Goal: Task Accomplishment & Management: Use online tool/utility

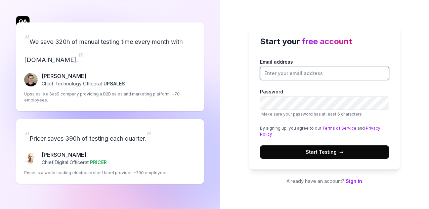
click at [326, 70] on input "Email address" at bounding box center [324, 73] width 129 height 13
type input "[EMAIL_ADDRESS][DOMAIN_NAME]"
click at [329, 151] on span "Start Testing →" at bounding box center [325, 152] width 38 height 7
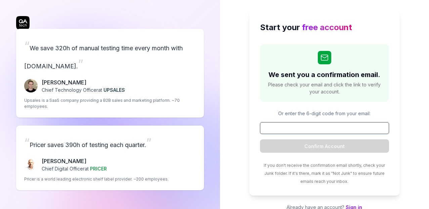
paste input "738770"
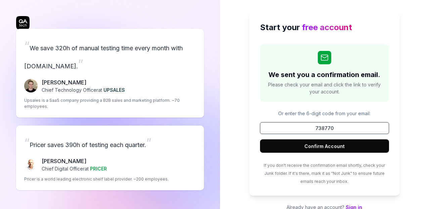
type input "738770"
click at [302, 143] on button "Confirm Account" at bounding box center [324, 146] width 129 height 13
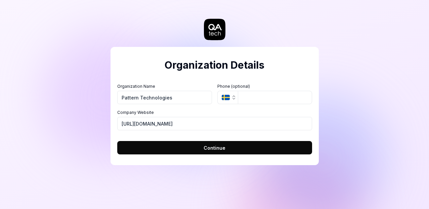
type input "Pattern Technologies"
click at [223, 98] on icon "button" at bounding box center [226, 97] width 8 height 5
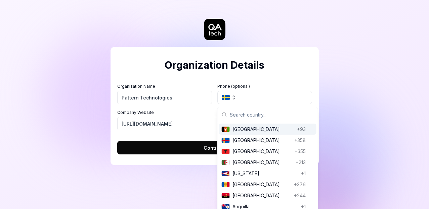
click at [223, 98] on icon "button" at bounding box center [226, 97] width 8 height 5
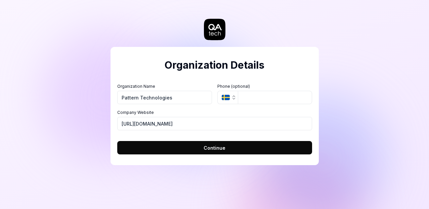
click at [179, 144] on button "Continue" at bounding box center [214, 147] width 195 height 13
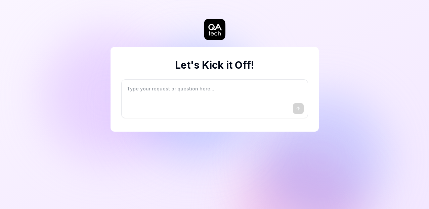
type textarea "*"
type textarea "I"
type textarea "*"
type textarea "I"
type textarea "*"
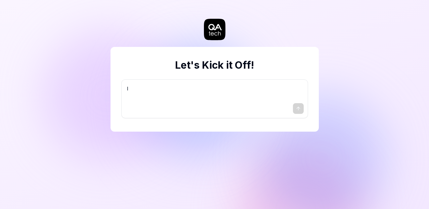
type textarea "I w"
type textarea "*"
type textarea "I wa"
type textarea "*"
type textarea "I wan"
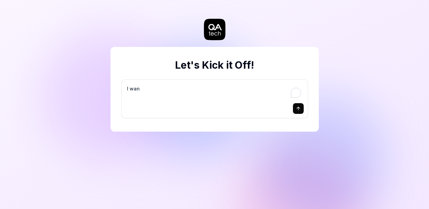
type textarea "*"
type textarea "I want"
type textarea "*"
type textarea "I want"
type textarea "*"
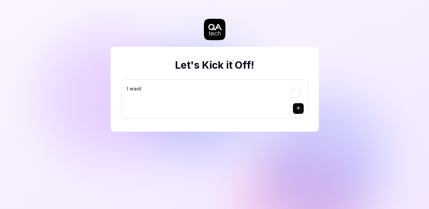
type textarea "I want a"
type textarea "*"
type textarea "I want a"
type textarea "*"
type textarea "I want a g"
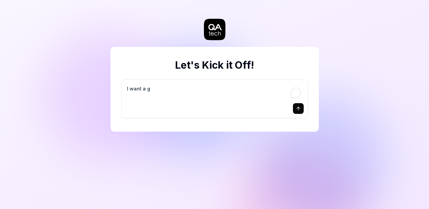
type textarea "*"
type textarea "I want a go"
type textarea "*"
type textarea "I want a goo"
type textarea "*"
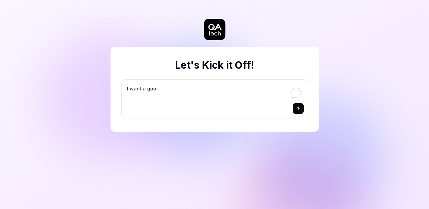
type textarea "I want a good"
type textarea "*"
type textarea "I want a good"
type textarea "*"
type textarea "I want a good t"
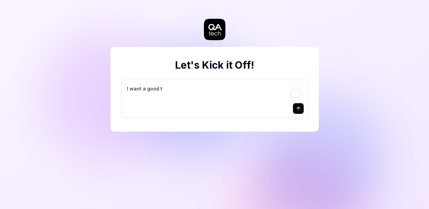
type textarea "*"
type textarea "I want a good te"
type textarea "*"
type textarea "I want a good tes"
type textarea "*"
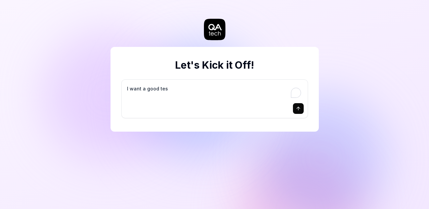
type textarea "I want a good test"
type textarea "*"
type textarea "I want a good test"
type textarea "*"
type textarea "I want a good test s"
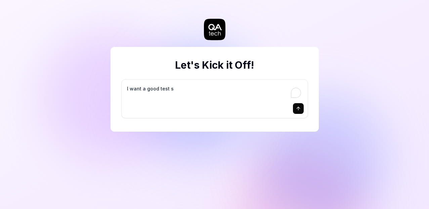
type textarea "*"
type textarea "I want a good test se"
type textarea "*"
type textarea "I want a good test set"
type textarea "*"
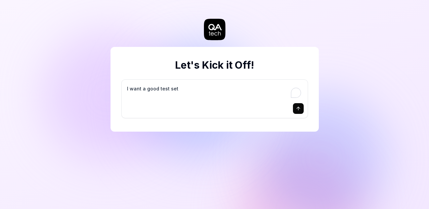
type textarea "I want a good test setu"
type textarea "*"
type textarea "I want a good test setup"
type textarea "*"
type textarea "I want a good test setup"
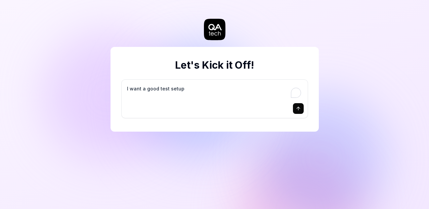
type textarea "*"
type textarea "I want a good test setup f"
type textarea "*"
type textarea "I want a good test setup fo"
type textarea "*"
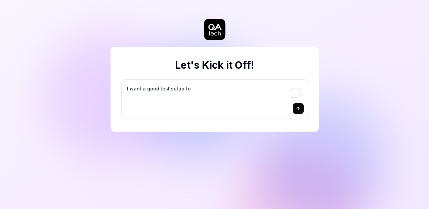
type textarea "I want a good test setup for"
type textarea "*"
type textarea "I want a good test setup for"
type textarea "*"
type textarea "I want a good test setup for m"
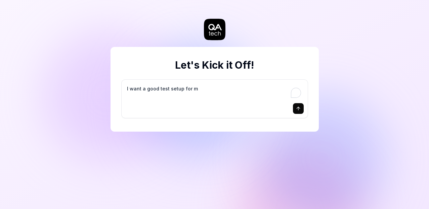
type textarea "*"
type textarea "I want a good test setup for my"
type textarea "*"
type textarea "I want a good test setup for my"
type textarea "*"
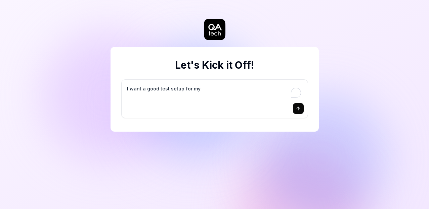
type textarea "I want a good test setup for my s"
type textarea "*"
type textarea "I want a good test setup for my si"
type textarea "*"
type textarea "I want a good test setup for my sit"
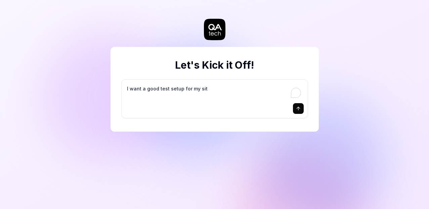
type textarea "*"
type textarea "I want a good test setup for my site"
type textarea "*"
type textarea "I want a good test setup for my site"
type textarea "*"
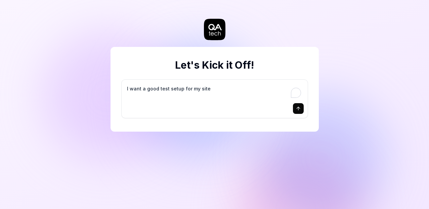
type textarea "I want a good test setup for my site -"
type textarea "*"
type textarea "I want a good test setup for my site -"
type textarea "*"
type textarea "I want a good test setup for my site - h"
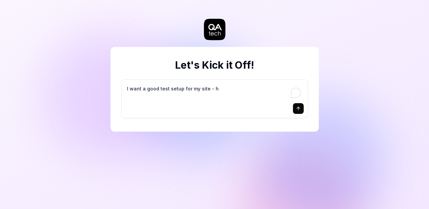
type textarea "*"
type textarea "I want a good test setup for my site - he"
type textarea "*"
type textarea "I want a good test setup for my site - hel"
type textarea "*"
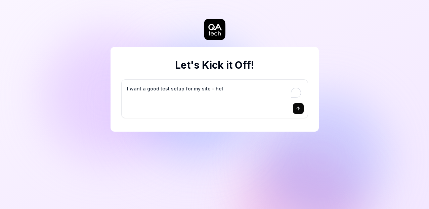
type textarea "I want a good test setup for my site - help"
type textarea "*"
type textarea "I want a good test setup for my site - help"
type textarea "*"
type textarea "I want a good test setup for my site - help m"
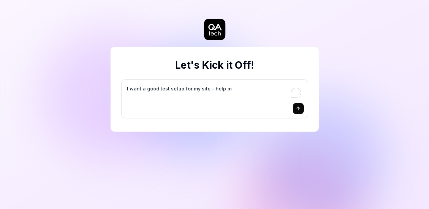
type textarea "*"
type textarea "I want a good test setup for my site - help me"
type textarea "*"
type textarea "I want a good test setup for my site - help me"
type textarea "*"
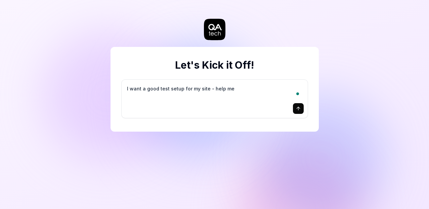
type textarea "I want a good test setup for my site - help me c"
type textarea "*"
type textarea "I want a good test setup for my site - help me cr"
type textarea "*"
type textarea "I want a good test setup for my site - help me cre"
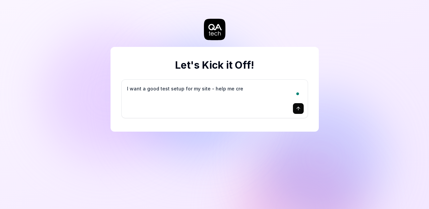
type textarea "*"
type textarea "I want a good test setup for my site - help me crea"
type textarea "*"
type textarea "I want a good test setup for my site - help me creat"
type textarea "*"
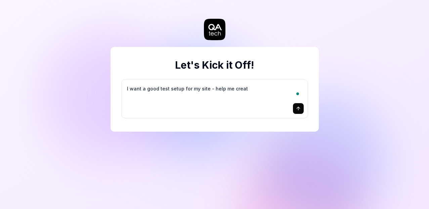
type textarea "I want a good test setup for my site - help me create"
type textarea "*"
type textarea "I want a good test setup for my site - help me create"
type textarea "*"
type textarea "I want a good test setup for my site - help me create t"
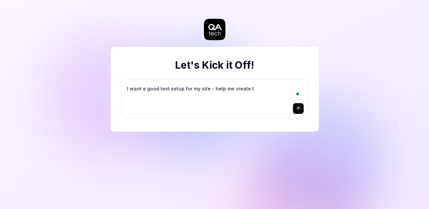
type textarea "*"
type textarea "I want a good test setup for my site - help me create th"
type textarea "*"
type textarea "I want a good test setup for my site - help me create the"
type textarea "*"
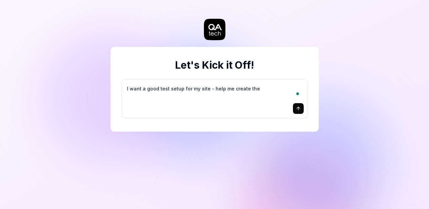
type textarea "I want a good test setup for my site - help me create the"
type textarea "*"
type textarea "I want a good test setup for my site - help me create the f"
type textarea "*"
type textarea "I want a good test setup for my site - help me create the fi"
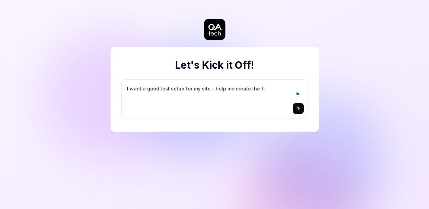
type textarea "*"
type textarea "I want a good test setup for my site - help me create the fir"
type textarea "*"
type textarea "I want a good test setup for my site - help me create the firs"
type textarea "*"
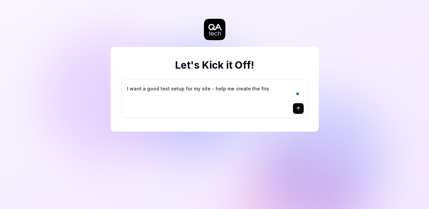
type textarea "I want a good test setup for my site - help me create the first"
type textarea "*"
type textarea "I want a good test setup for my site - help me create the first"
type textarea "*"
type textarea "I want a good test setup for my site - help me create the first 3"
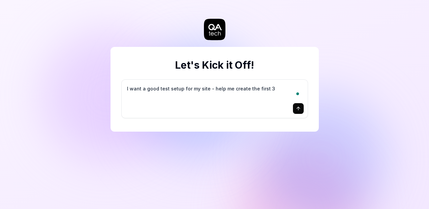
type textarea "*"
type textarea "I want a good test setup for my site - help me create the first 3-"
type textarea "*"
type textarea "I want a good test setup for my site - help me create the first 3-5"
type textarea "*"
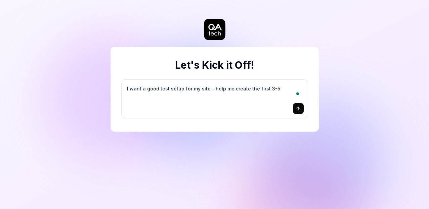
type textarea "I want a good test setup for my site - help me create the first 3-5"
type textarea "*"
type textarea "I want a good test setup for my site - help me create the first 3-5 t"
type textarea "*"
type textarea "I want a good test setup for my site - help me create the first 3-5 te"
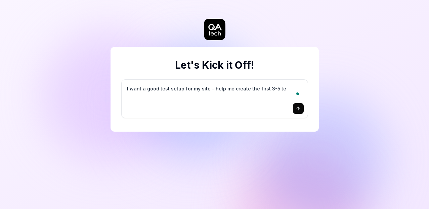
type textarea "*"
type textarea "I want a good test setup for my site - help me create the first 3-5 tes"
type textarea "*"
type textarea "I want a good test setup for my site - help me create the first 3-5 test"
type textarea "*"
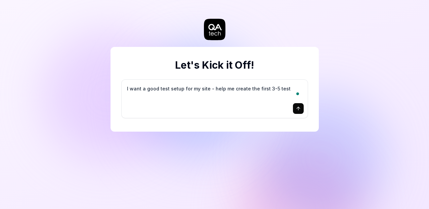
type textarea "I want a good test setup for my site - help me create the first 3-5 test"
type textarea "*"
type textarea "I want a good test setup for my site - help me create the first 3-5 test c"
type textarea "*"
type textarea "I want a good test setup for my site - help me create the first 3-5 test ca"
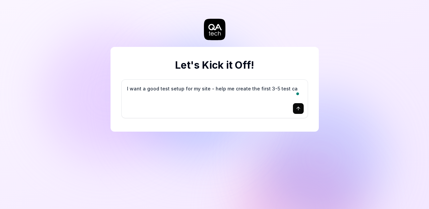
type textarea "*"
type textarea "I want a good test setup for my site - help me create the first 3-5 test cas"
type textarea "*"
type textarea "I want a good test setup for my site - help me create the first 3-5 test case"
type textarea "*"
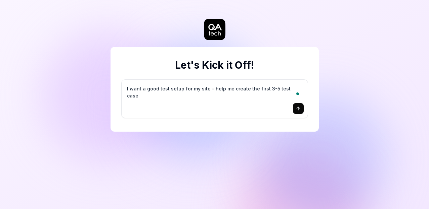
type textarea "I want a good test setup for my site - help me create the first 3-5 test cases"
click at [201, 88] on textarea "I want a good test setup for my site - help me create the first 3-5 test cases" at bounding box center [215, 92] width 178 height 17
click at [228, 89] on textarea "I want a good test setup for my site - help me create the first 3-5 test cases" at bounding box center [215, 92] width 178 height 17
drag, startPoint x: 296, startPoint y: 88, endPoint x: 210, endPoint y: 90, distance: 85.6
click at [210, 90] on textarea "I want a good test setup for my site - help me create the first 3-5 test cases" at bounding box center [215, 92] width 178 height 17
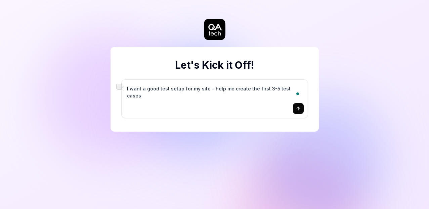
type textarea "*"
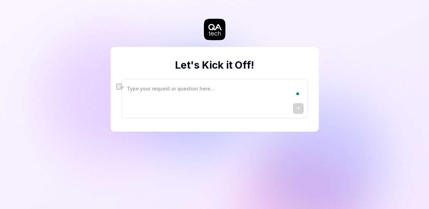
type textarea "*"
type textarea "P"
type textarea "*"
type textarea "Pr"
type textarea "*"
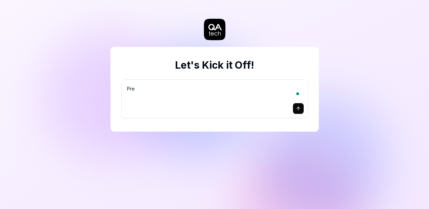
type textarea "Prep"
type textarea "*"
type textarea "Prepa"
type textarea "*"
type textarea "Prepar"
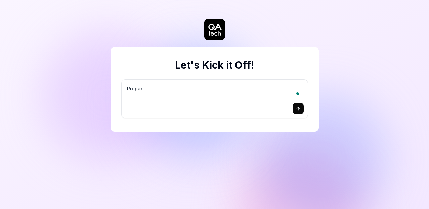
type textarea "*"
type textarea "Prepare"
type textarea "*"
type textarea "Prepare"
type textarea "*"
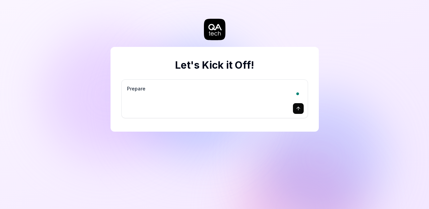
type textarea "Prepare a"
type textarea "*"
type textarea "Prepare al"
type textarea "*"
type textarea "Prepare all"
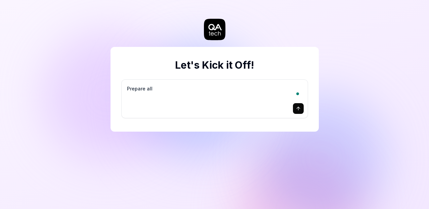
type textarea "*"
type textarea "Prepare all"
type textarea "*"
type textarea "Prepare all p"
type textarea "*"
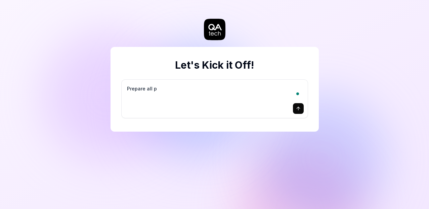
type textarea "Prepare all po"
type textarea "*"
type textarea "Prepare all pos"
type textarea "*"
type textarea "Prepare all possi"
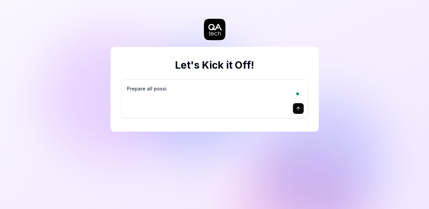
type textarea "*"
type textarea "Prepare all possibl"
type textarea "*"
type textarea "Prepare all possible"
type textarea "*"
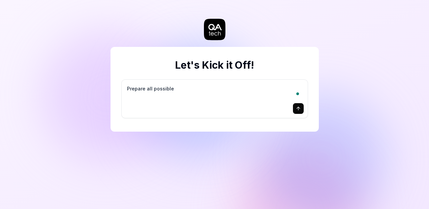
type textarea "Prepare all possible"
type textarea "*"
type textarea "Prepare all possible t"
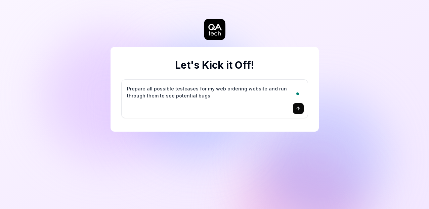
click at [299, 109] on icon "submit" at bounding box center [297, 108] width 5 height 5
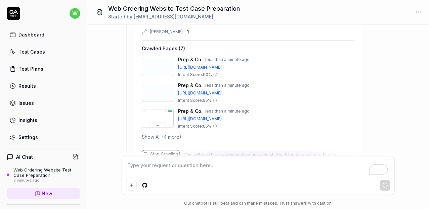
scroll to position [158, 0]
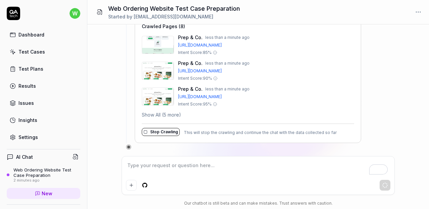
click at [159, 114] on button "Show All (5 more)" at bounding box center [161, 114] width 39 height 7
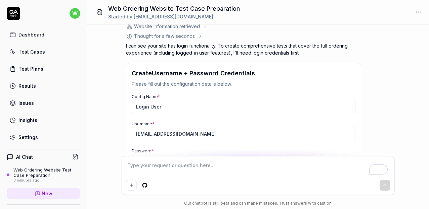
scroll to position [177, 0]
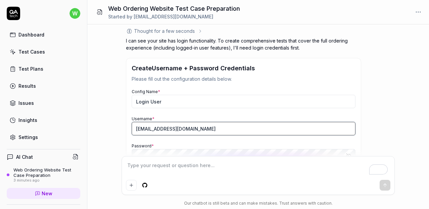
click at [216, 127] on input "[EMAIL_ADDRESS][DOMAIN_NAME]" at bounding box center [244, 128] width 224 height 13
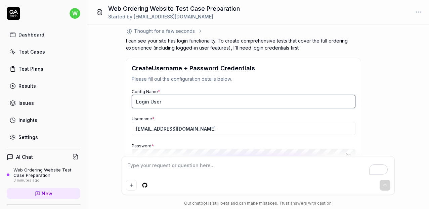
click at [188, 106] on input "Login User" at bounding box center [244, 101] width 224 height 13
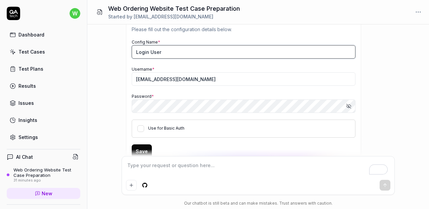
scroll to position [250, 0]
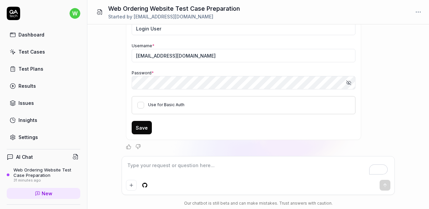
click at [143, 134] on button "Save" at bounding box center [142, 127] width 20 height 13
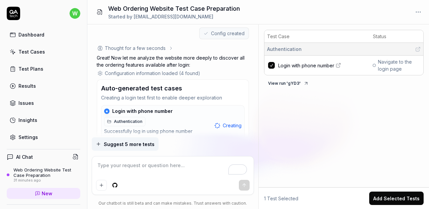
scroll to position [336, 0]
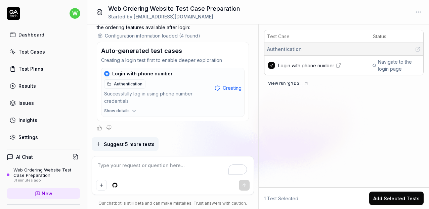
click at [123, 112] on span "Show details" at bounding box center [117, 111] width 26 height 6
click at [129, 109] on icon "button" at bounding box center [132, 111] width 6 height 6
click at [129, 109] on span "Show details" at bounding box center [117, 111] width 26 height 6
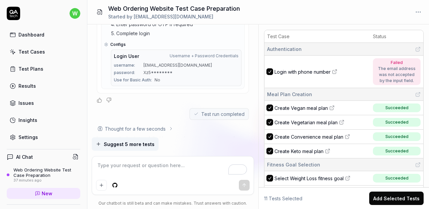
scroll to position [472, 0]
click at [151, 69] on span "Xz5********" at bounding box center [157, 72] width 29 height 6
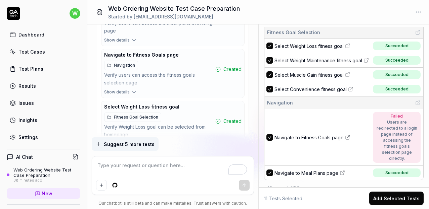
scroll to position [768, 0]
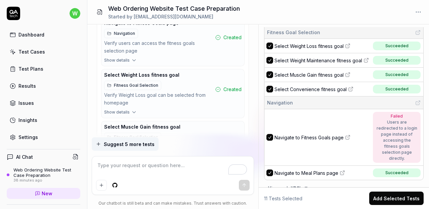
click at [122, 109] on span "Show details" at bounding box center [117, 112] width 26 height 6
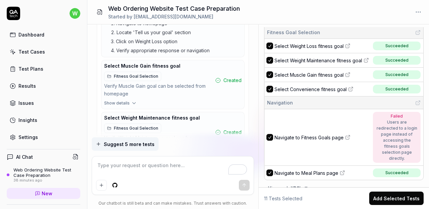
scroll to position [879, 0]
drag, startPoint x: 151, startPoint y: 69, endPoint x: 122, endPoint y: 96, distance: 40.2
click at [122, 101] on span "Show details" at bounding box center [117, 104] width 26 height 6
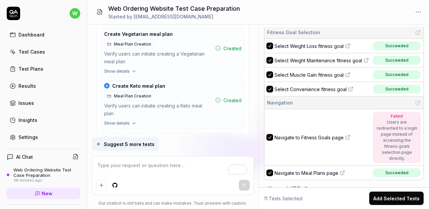
scroll to position [1161, 0]
click at [124, 121] on span "Show details" at bounding box center [117, 124] width 26 height 6
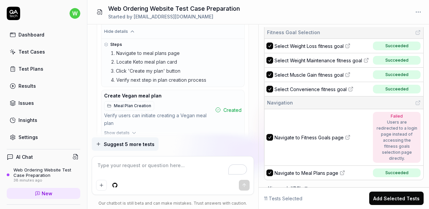
scroll to position [1255, 0]
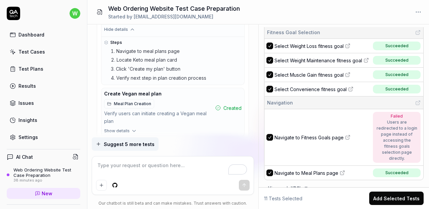
click at [118, 128] on span "Show details" at bounding box center [117, 131] width 26 height 6
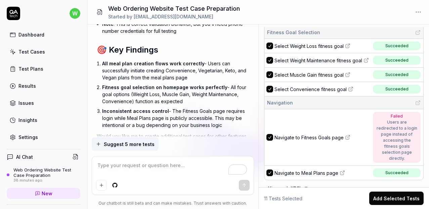
scroll to position [1785, 0]
click at [37, 39] on link "Dashboard" at bounding box center [44, 34] width 74 height 13
drag, startPoint x: 122, startPoint y: 96, endPoint x: 30, endPoint y: 32, distance: 112.0
click at [30, 32] on div "Dashboard" at bounding box center [31, 34] width 26 height 7
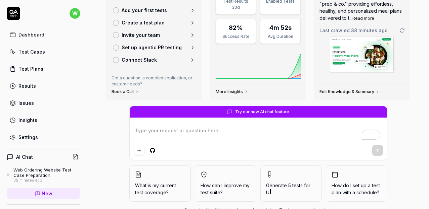
scroll to position [88, 0]
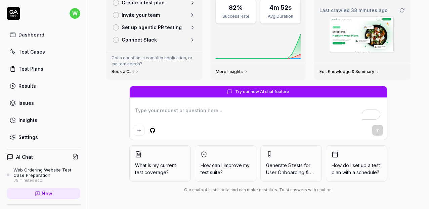
drag, startPoint x: 30, startPoint y: 32, endPoint x: 177, endPoint y: 114, distance: 168.0
click at [177, 114] on textarea "To enrich screen reader interactions, please activate Accessibility in Grammarl…" at bounding box center [258, 114] width 249 height 17
click at [166, 108] on textarea "To enrich screen reader interactions, please activate Accessibility in Grammarl…" at bounding box center [258, 114] width 249 height 17
click at [139, 130] on icon "Add attachment" at bounding box center [139, 130] width 0 height 3
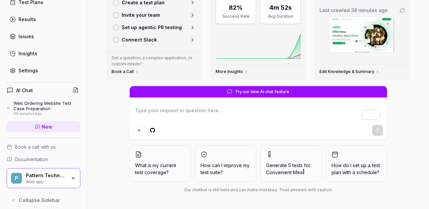
scroll to position [72, 0]
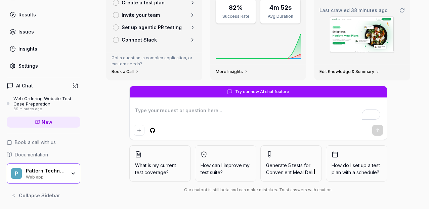
click at [28, 123] on link "New" at bounding box center [44, 122] width 74 height 11
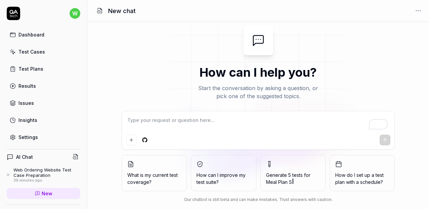
click at [178, 122] on textarea "To enrich screen reader interactions, please activate Accessibility in Grammarl…" at bounding box center [258, 123] width 265 height 17
type textarea "*"
type textarea "I"
type textarea "*"
type textarea "I"
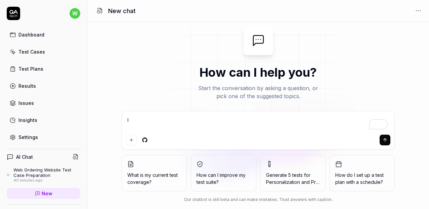
type textarea "*"
type textarea "I n"
type textarea "*"
type textarea "I ne"
type textarea "*"
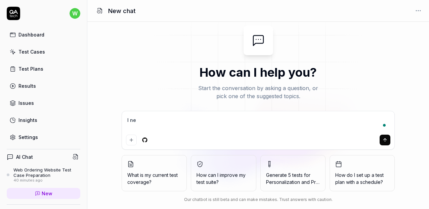
type textarea "I nee"
type textarea "*"
type textarea "I need"
type textarea "*"
type textarea "I need"
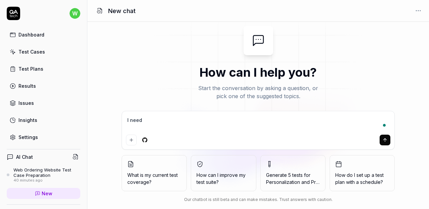
type textarea "*"
type textarea "I need y"
type textarea "*"
type textarea "I need yo"
type textarea "*"
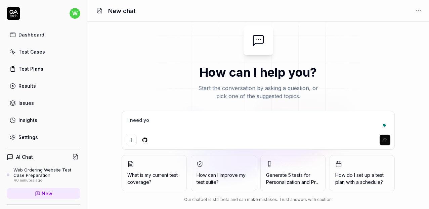
type textarea "I need you"
type textarea "*"
type textarea "I need you"
type textarea "*"
type textarea "I need you t"
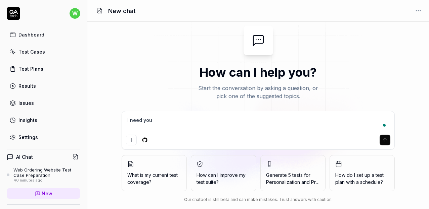
type textarea "*"
type textarea "I need you to"
type textarea "*"
type textarea "I need you to"
type textarea "*"
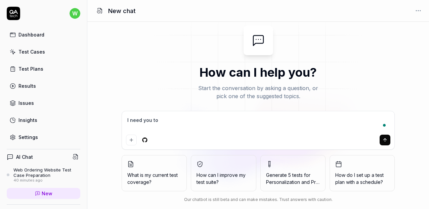
type textarea "I need you to a"
type textarea "*"
type textarea "I need you to ac"
type textarea "*"
type textarea "I need you to acc"
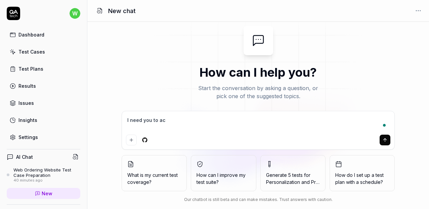
type textarea "*"
type textarea "I need you to acce"
type textarea "*"
type textarea "I need you to acces"
type textarea "*"
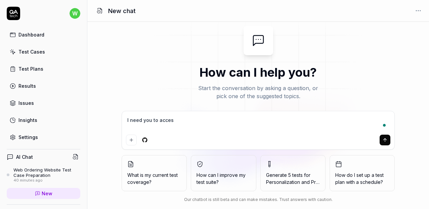
type textarea "I need you to acces"
type textarea "*"
type textarea "I need you to acces"
type textarea "*"
type textarea "I need you to access"
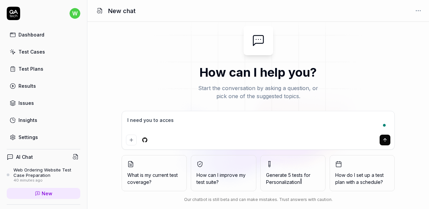
type textarea "*"
type textarea "I need you to access"
type textarea "*"
paste textarea "http://qa.samax.elegsys.com/"
type textarea "I need you to access http://qa.samax.elegsys.com/"
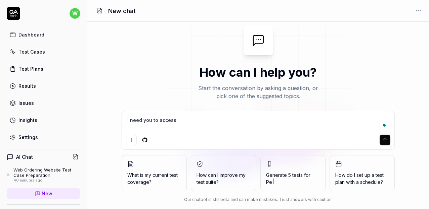
type textarea "*"
type textarea "I need you to access http://qa.samax.elegsys.com/"
type textarea "*"
type textarea "I need you to access http://qa.samax.elegsys.com/ I"
type textarea "*"
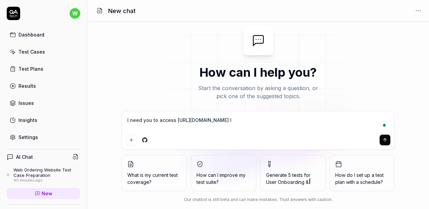
type textarea "I need you to access http://qa.samax.elegsys.com/ I"
type textarea "*"
type textarea "I need you to access http://qa.samax.elegsys.com/ I w"
type textarea "*"
type textarea "I need you to access http://qa.samax.elegsys.com/ I wi"
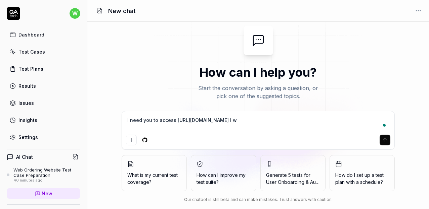
type textarea "*"
type textarea "I need you to access http://qa.samax.elegsys.com/ I wil"
type textarea "*"
type textarea "I need you to access http://qa.samax.elegsys.com/ I will"
type textarea "*"
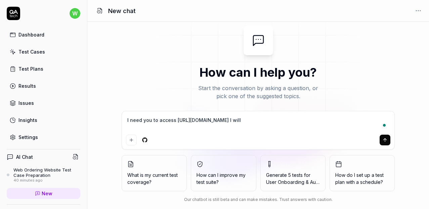
type textarea "I need you to access http://qa.samax.elegsys.com/ I will"
type textarea "*"
type textarea "I need you to access http://qa.samax.elegsys.com/ I will p"
type textarea "*"
type textarea "I need you to access http://qa.samax.elegsys.com/ I will pr"
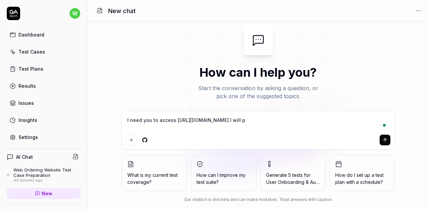
type textarea "*"
type textarea "I need you to access http://qa.samax.elegsys.com/ I will pro"
type textarea "*"
type textarea "I need you to access http://qa.samax.elegsys.com/ I will prov"
type textarea "*"
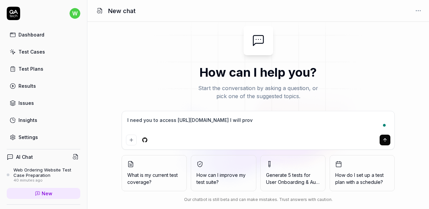
type textarea "I need you to access http://qa.samax.elegsys.com/ I will provi"
type textarea "*"
type textarea "I need you to access http://qa.samax.elegsys.com/ I will provid"
type textarea "*"
type textarea "I need you to access http://qa.samax.elegsys.com/ I will provide"
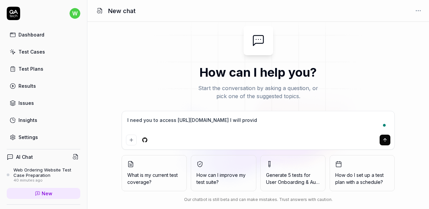
type textarea "*"
type textarea "I need you to access http://qa.samax.elegsys.com/ I will provide"
type textarea "*"
type textarea "I need you to access http://qa.samax.elegsys.com/ I will provide l"
type textarea "*"
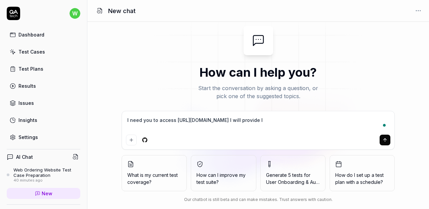
type textarea "I need you to access http://qa.samax.elegsys.com/ I will provide lo"
type textarea "*"
type textarea "I need you to access http://qa.samax.elegsys.com/ I will provide log"
type textarea "*"
type textarea "I need you to access http://qa.samax.elegsys.com/ I will provide logi"
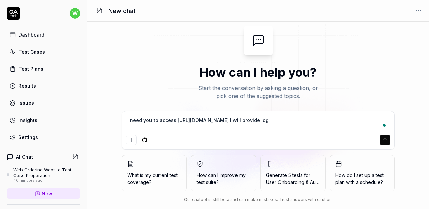
type textarea "*"
type textarea "I need you to access http://qa.samax.elegsys.com/ I will provide login"
type textarea "*"
type textarea "I need you to access http://qa.samax.elegsys.com/ I will provide login"
type textarea "*"
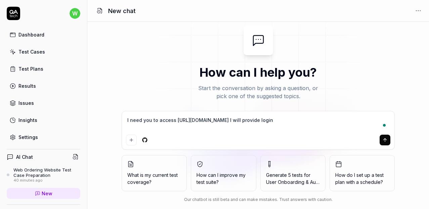
type textarea "I need you to access http://qa.samax.elegsys.com/ I will provide login d"
type textarea "*"
type textarea "I need you to access http://qa.samax.elegsys.com/ I will provide login de"
type textarea "*"
type textarea "I need you to access http://qa.samax.elegsys.com/ I will provide login det"
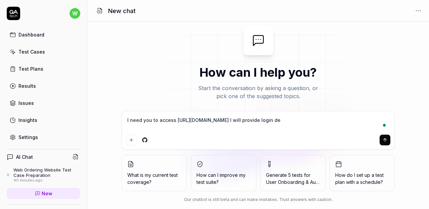
type textarea "*"
type textarea "I need you to access http://qa.samax.elegsys.com/ I will provide login deta"
type textarea "*"
type textarea "I need you to access http://qa.samax.elegsys.com/ I will provide login detai"
type textarea "*"
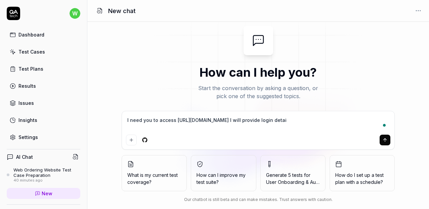
type textarea "I need you to access http://qa.samax.elegsys.com/ I will provide login detail"
type textarea "*"
type textarea "I need you to access http://qa.samax.elegsys.com/ I will provide login details"
type textarea "*"
type textarea "I need you to access http://qa.samax.elegsys.com/ I will provide login details"
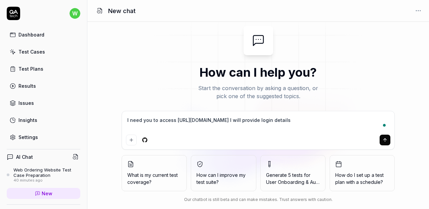
type textarea "*"
type textarea "I need you to access http://qa.samax.elegsys.com/ I will provide login details"
type textarea "*"
type textarea "I need you to access http://qa.samax.elegsys.com/ I will provide login details,"
type textarea "*"
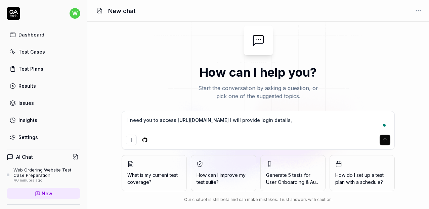
type textarea "I need you to access http://qa.samax.elegsys.com/ I will provide login details,"
type textarea "*"
type textarea "I need you to access http://qa.samax.elegsys.com/ I will provide login details,…"
type textarea "*"
type textarea "I need you to access http://qa.samax.elegsys.com/ I will provide login details,…"
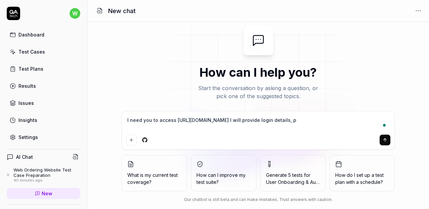
type textarea "*"
type textarea "I need you to access http://qa.samax.elegsys.com/ I will provide login details,…"
type textarea "*"
type textarea "I need you to access http://qa.samax.elegsys.com/ I will provide login details,…"
type textarea "*"
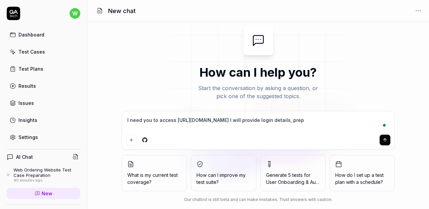
type textarea "I need you to access http://qa.samax.elegsys.com/ I will provide login details,…"
type textarea "*"
type textarea "I need you to access http://qa.samax.elegsys.com/ I will provide login details,…"
type textarea "*"
type textarea "I need you to access http://qa.samax.elegsys.com/ I will provide login details,…"
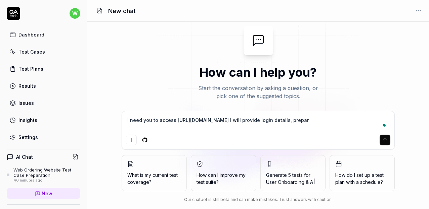
type textarea "*"
type textarea "I need you to access http://qa.samax.elegsys.com/ I will provide login details,…"
type textarea "*"
type textarea "I need you to access http://qa.samax.elegsys.com/ I will provide login details,…"
type textarea "*"
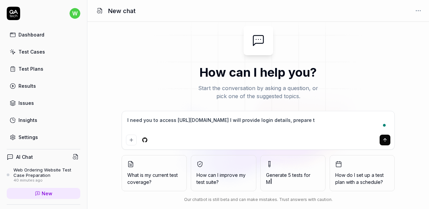
type textarea "I need you to access http://qa.samax.elegsys.com/ I will provide login details,…"
type textarea "*"
type textarea "I need you to access http://qa.samax.elegsys.com/ I will provide login details,…"
type textarea "*"
type textarea "I need you to access http://qa.samax.elegsys.com/ I will provide login details,…"
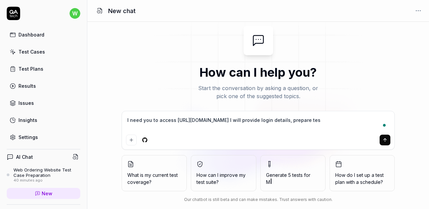
type textarea "*"
type textarea "I need you to access http://qa.samax.elegsys.com/ I will provide login details,…"
type textarea "*"
type textarea "I need you to access http://qa.samax.elegsys.com/ I will provide login details,…"
type textarea "*"
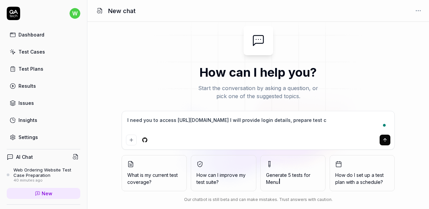
type textarea "I need you to access http://qa.samax.elegsys.com/ I will provide login details,…"
type textarea "*"
type textarea "I need you to access http://qa.samax.elegsys.com/ I will provide login details,…"
type textarea "*"
type textarea "I need you to access http://qa.samax.elegsys.com/ I will provide login details,…"
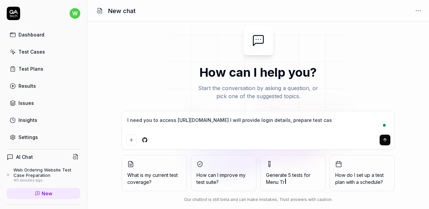
type textarea "*"
type textarea "I need you to access http://qa.samax.elegsys.com/ I will provide login details,…"
type textarea "*"
type textarea "I need you to access http://qa.samax.elegsys.com/ I will provide login details,…"
type textarea "*"
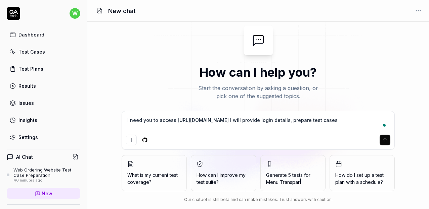
type textarea "I need you to access http://qa.samax.elegsys.com/ I will provide login details,…"
type textarea "*"
type textarea "I need you to access http://qa.samax.elegsys.com/ I will provide login details,…"
type textarea "*"
type textarea "I need you to access http://qa.samax.elegsys.com/ I will provide login details,…"
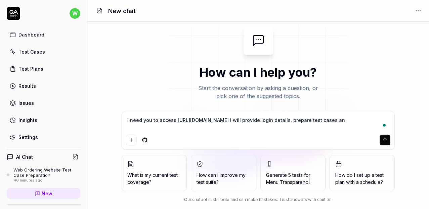
type textarea "*"
type textarea "I need you to access http://qa.samax.elegsys.com/ I will provide login details,…"
type textarea "*"
type textarea "I need you to access http://qa.samax.elegsys.com/ I will provide login details,…"
type textarea "*"
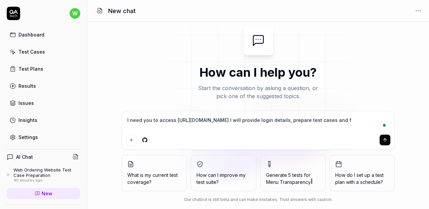
type textarea "I need you to access http://qa.samax.elegsys.com/ I will provide login details,…"
type textarea "*"
type textarea "I need you to access http://qa.samax.elegsys.com/ I will provide login details,…"
type textarea "*"
type textarea "I need you to access http://qa.samax.elegsys.com/ I will provide login details,…"
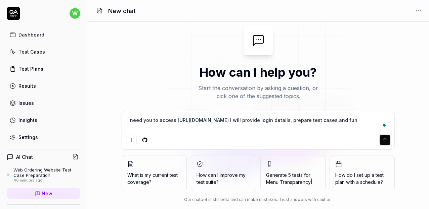
type textarea "*"
type textarea "I need you to access http://qa.samax.elegsys.com/ I will provide login details,…"
type textarea "*"
type textarea "I need you to access http://qa.samax.elegsys.com/ I will provide login details,…"
type textarea "*"
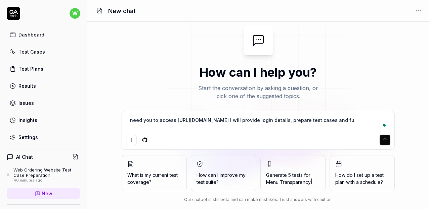
type textarea "I need you to access http://qa.samax.elegsys.com/ I will provide login details,…"
type textarea "*"
type textarea "I need you to access http://qa.samax.elegsys.com/ I will provide login details,…"
type textarea "*"
type textarea "I need you to access http://qa.samax.elegsys.com/ I will provide login details,…"
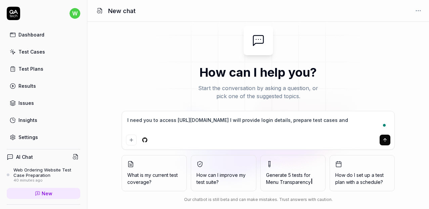
type textarea "*"
type textarea "I need you to access http://qa.samax.elegsys.com/ I will provide login details,…"
type textarea "*"
type textarea "I need you to access http://qa.samax.elegsys.com/ I will provide login details,…"
type textarea "*"
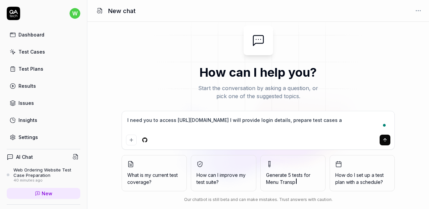
type textarea "I need you to access http://qa.samax.elegsys.com/ I will provide login details,…"
type textarea "*"
type textarea "I need you to access http://qa.samax.elegsys.com/ I will provide login details,…"
type textarea "*"
type textarea "I need you to access http://qa.samax.elegsys.com/ I will provide login details,…"
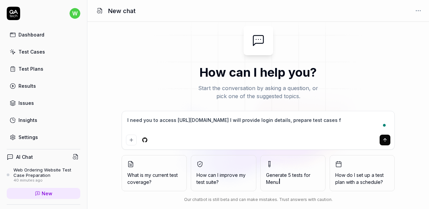
type textarea "*"
type textarea "I need you to access http://qa.samax.elegsys.com/ I will provide login details,…"
type textarea "*"
type textarea "I need you to access http://qa.samax.elegsys.com/ I will provide login details,…"
type textarea "*"
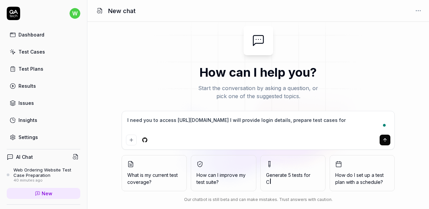
type textarea "I need you to access http://qa.samax.elegsys.com/ I will provide login details,…"
type textarea "*"
type textarea "I need you to access http://qa.samax.elegsys.com/ I will provide login details,…"
type textarea "*"
type textarea "I need you to access http://qa.samax.elegsys.com/ I will provide login details,…"
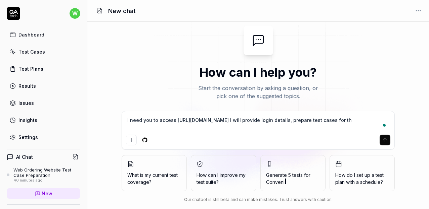
type textarea "*"
type textarea "I need you to access http://qa.samax.elegsys.com/ I will provide login details,…"
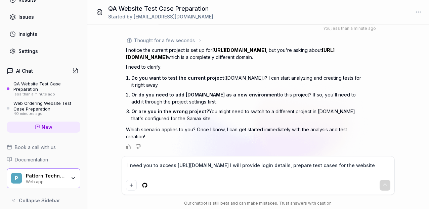
scroll to position [91, 0]
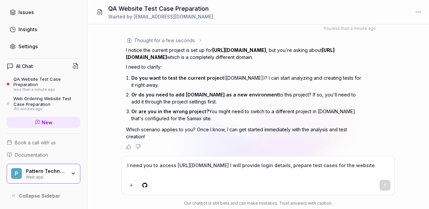
click at [42, 177] on div "Web app" at bounding box center [46, 176] width 40 height 5
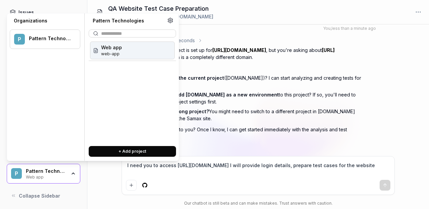
click at [110, 148] on button "+ Add project" at bounding box center [132, 151] width 87 height 11
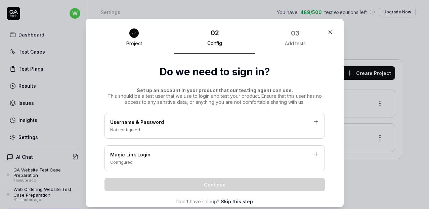
click at [134, 39] on div "Project" at bounding box center [134, 40] width 81 height 27
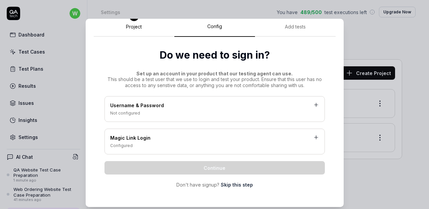
click at [139, 107] on div "Username & Password" at bounding box center [214, 106] width 209 height 8
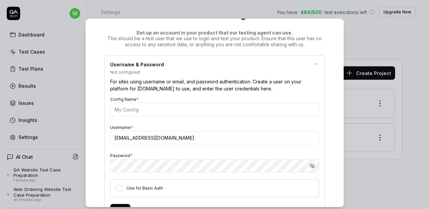
scroll to position [57, 0]
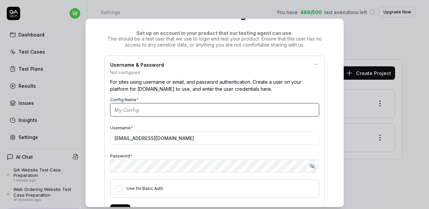
click at [140, 112] on input "Config Name *" at bounding box center [214, 109] width 209 height 13
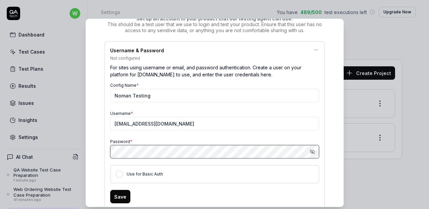
scroll to position [76, 0]
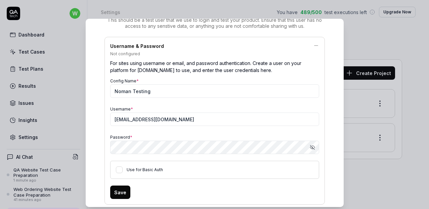
click at [311, 149] on icon "button" at bounding box center [312, 147] width 5 height 5
click at [221, 135] on div "Password * Hide password" at bounding box center [214, 143] width 209 height 21
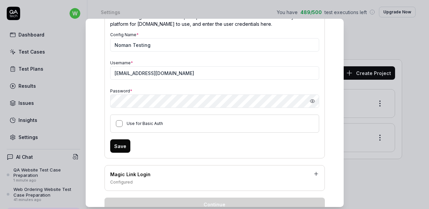
click at [117, 126] on button "Use for Basic Auth" at bounding box center [119, 124] width 7 height 7
click at [118, 150] on button "Save" at bounding box center [120, 146] width 20 height 13
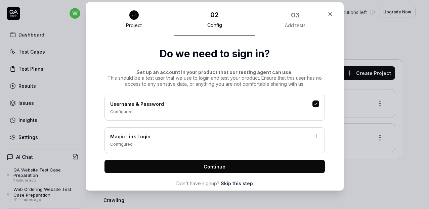
scroll to position [0, 0]
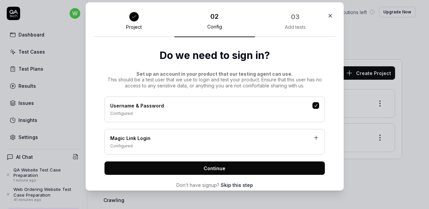
click at [130, 20] on div at bounding box center [134, 17] width 12 height 12
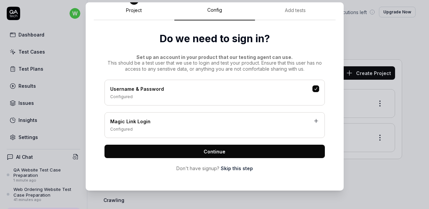
click at [177, 154] on button "Continue" at bounding box center [214, 151] width 220 height 13
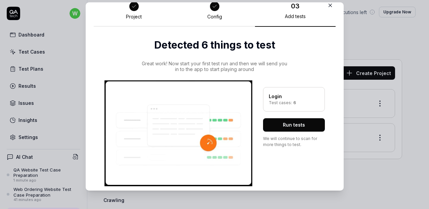
scroll to position [0, 0]
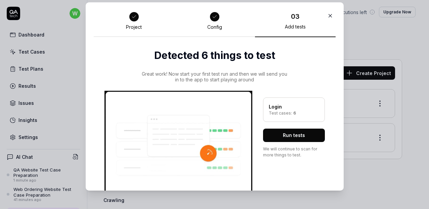
click at [330, 17] on icon "button" at bounding box center [330, 16] width 6 height 6
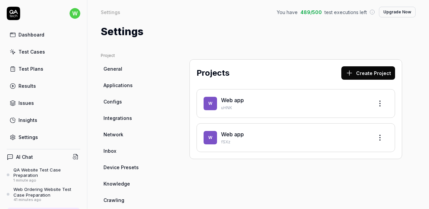
click at [368, 74] on button "Create Project" at bounding box center [368, 72] width 54 height 13
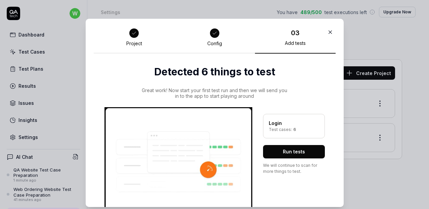
click at [328, 33] on icon "button" at bounding box center [330, 32] width 6 height 6
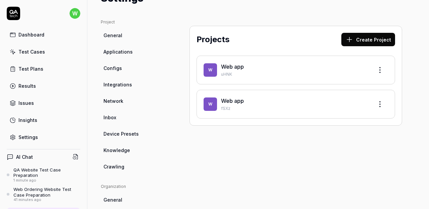
scroll to position [36, 0]
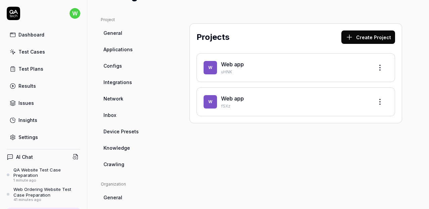
click at [117, 36] on span "General" at bounding box center [112, 33] width 19 height 7
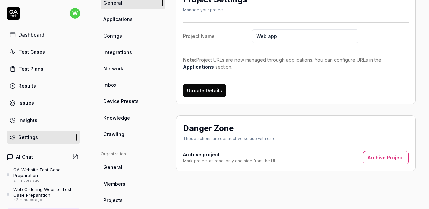
scroll to position [75, 0]
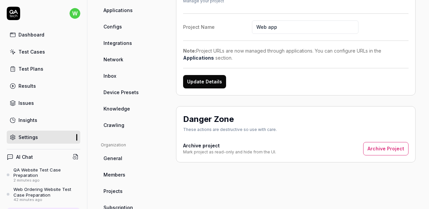
click at [213, 88] on button "Update Details" at bounding box center [204, 81] width 43 height 13
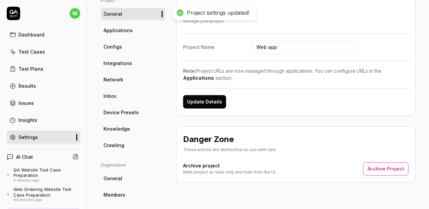
scroll to position [37, 0]
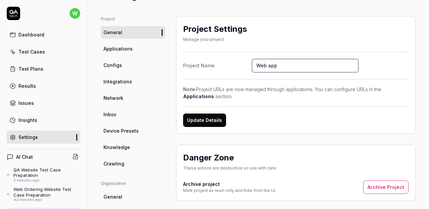
click at [278, 64] on input "Web app" at bounding box center [305, 65] width 106 height 13
click at [207, 116] on button "Update Details" at bounding box center [204, 120] width 43 height 13
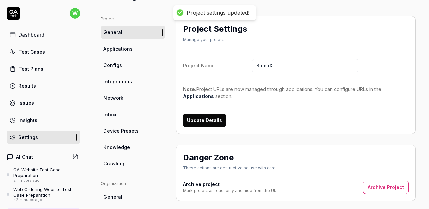
click at [120, 53] on link "Applications" at bounding box center [133, 49] width 64 height 12
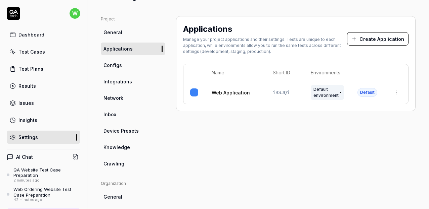
click at [316, 100] on td "Default environment" at bounding box center [327, 92] width 47 height 23
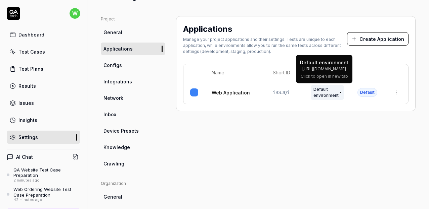
click at [321, 95] on span "Default environment" at bounding box center [327, 92] width 33 height 15
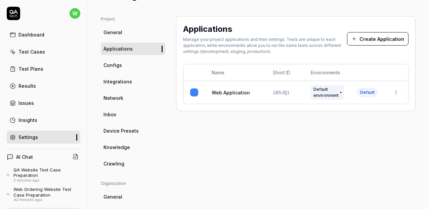
click at [400, 90] on html "w Dashboard Test Cases Test Plans Results Issues Insights Settings AI Chat QA W…" at bounding box center [214, 104] width 429 height 209
click at [353, 134] on div "Edit" at bounding box center [365, 136] width 79 height 15
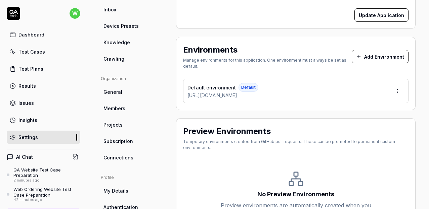
scroll to position [143, 0]
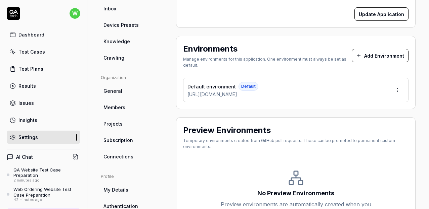
click at [398, 86] on html "w Dashboard Test Cases Test Plans Results Issues Insights Settings AI Chat QA W…" at bounding box center [214, 104] width 429 height 209
click at [349, 122] on div "Edit" at bounding box center [372, 120] width 68 height 15
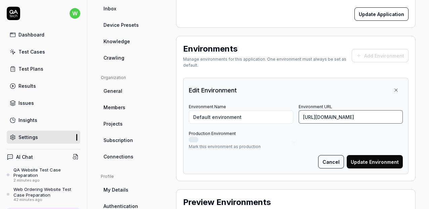
click at [323, 113] on input "[URL][DOMAIN_NAME]" at bounding box center [350, 116] width 104 height 13
type input "*******"
paste input "qa.samax.elegsys"
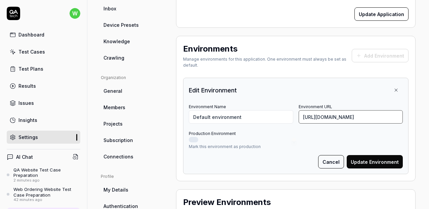
type input "https://qa.samax.elegsys.com/"
click at [374, 162] on button "Update Environment" at bounding box center [374, 161] width 56 height 13
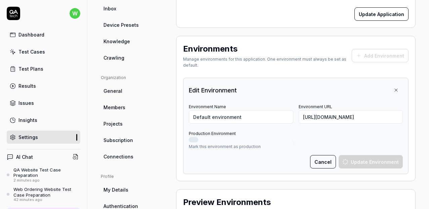
type input "*******"
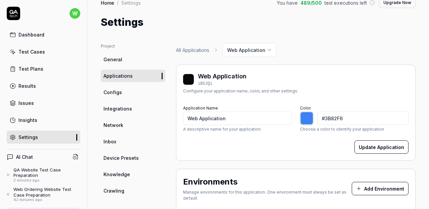
scroll to position [9, 0]
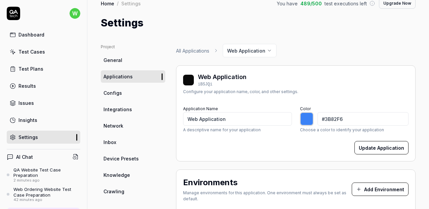
click at [128, 63] on link "General" at bounding box center [133, 60] width 64 height 12
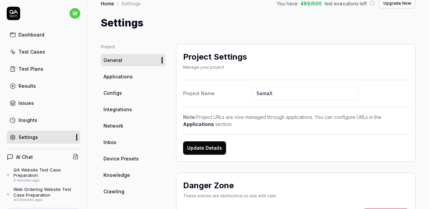
click at [197, 143] on button "Update Details" at bounding box center [204, 148] width 43 height 13
click at [33, 35] on div "Dashboard" at bounding box center [31, 34] width 26 height 7
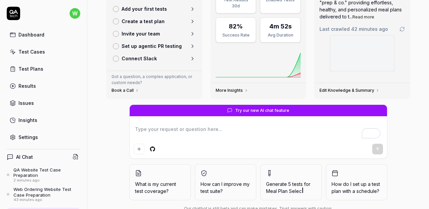
scroll to position [88, 0]
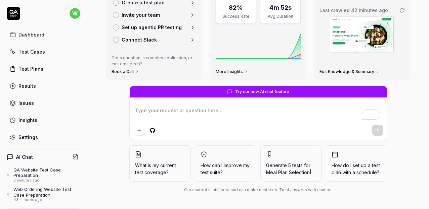
click at [168, 114] on textarea "To enrich screen reader interactions, please activate Accessibility in Grammarl…" at bounding box center [258, 114] width 249 height 17
type textarea "*"
type textarea "R"
type textarea "*"
type textarea "Ru"
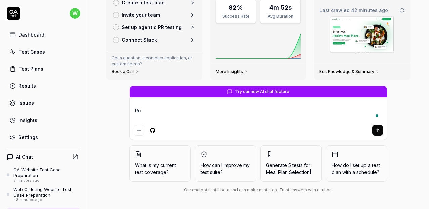
type textarea "*"
type textarea "Run"
type textarea "*"
type textarea "Run"
type textarea "*"
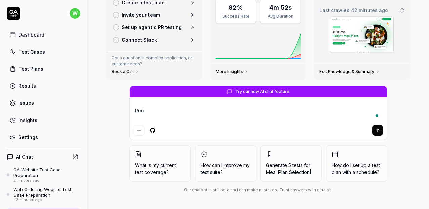
type textarea "Run t"
type textarea "*"
type textarea "Run te"
type textarea "*"
type textarea "Run test"
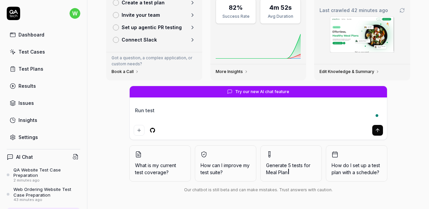
type textarea "*"
type textarea "Run tests"
type textarea "*"
type textarea "Run tests"
type textarea "*"
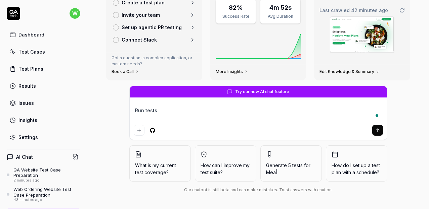
type textarea "Run tests o"
type textarea "*"
type textarea "Run tests on"
type textarea "*"
type textarea "Run tests on t"
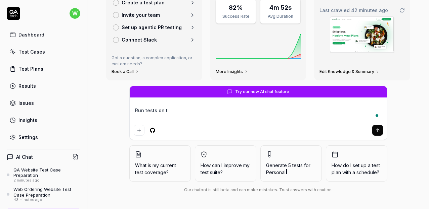
type textarea "*"
type textarea "Run tests on th"
type textarea "*"
type textarea "Run tests on the"
type textarea "*"
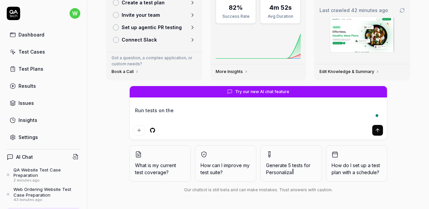
type textarea "Run tests on the w"
type textarea "*"
type textarea "Run tests on the web"
type textarea "*"
type textarea "Run tests on the websi"
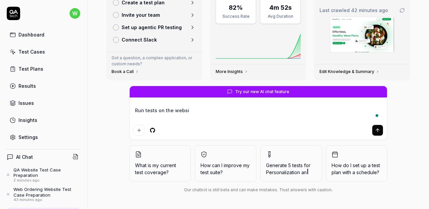
type textarea "*"
type textarea "Run tests on the websit"
type textarea "*"
type textarea "Run tests on the website"
type textarea "*"
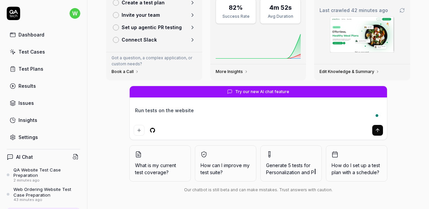
type textarea "Run tests on the website"
type textarea "*"
type textarea "Run tests on the website https://qa.samax.elegsys.com/"
type textarea "*"
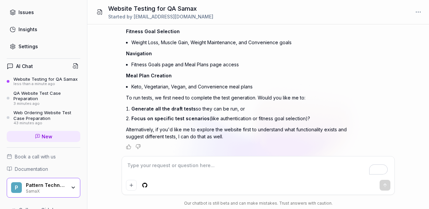
scroll to position [105, 0]
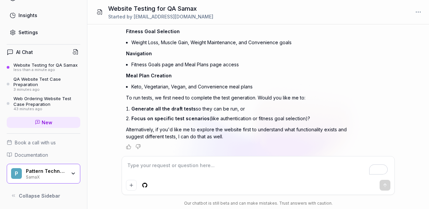
click at [54, 164] on div "P Pattern Technologies SamaX" at bounding box center [44, 174] width 74 height 20
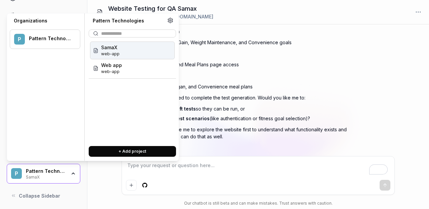
click at [113, 50] on span "SamaX" at bounding box center [110, 47] width 18 height 7
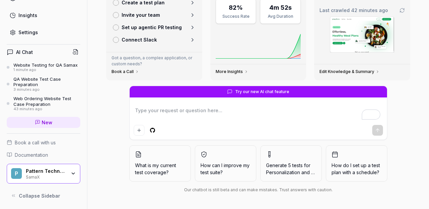
scroll to position [87, 0]
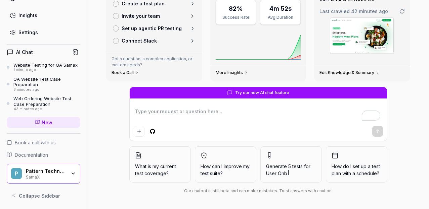
type textarea "*"
type textarea "Cna"
type textarea "*"
type textarea "Cna"
type textarea "*"
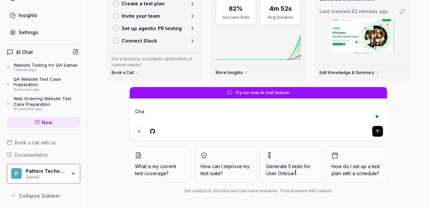
type textarea "Cna y"
type textarea "*"
type textarea "Cna yo"
type textarea "*"
type textarea "Cna y"
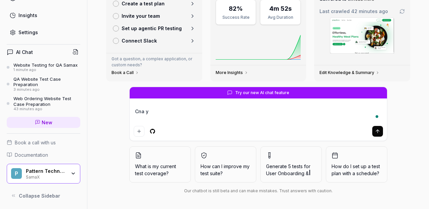
type textarea "*"
type textarea "Cna"
type textarea "*"
type textarea "Cna"
type textarea "*"
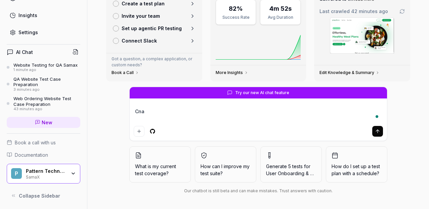
type textarea "Cn"
type textarea "*"
type textarea "Cna"
type textarea "*"
type textarea "Cnan"
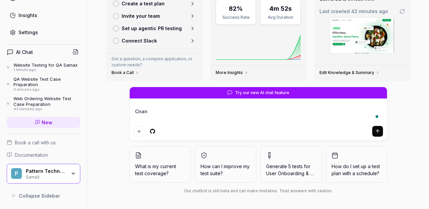
type textarea "*"
type textarea "Cna"
type textarea "*"
type textarea "Cn"
type textarea "*"
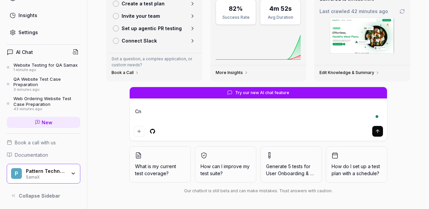
type textarea "C"
type textarea "*"
type textarea "Ca"
type textarea "*"
type textarea "Can"
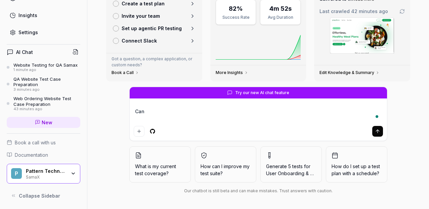
type textarea "*"
type textarea "Can"
type textarea "*"
type textarea "Can yo"
type textarea "*"
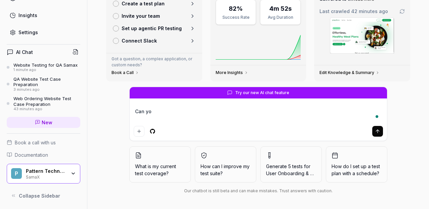
type textarea "Can you"
type textarea "*"
type textarea "Can you"
type textarea "*"
type textarea "Can you t"
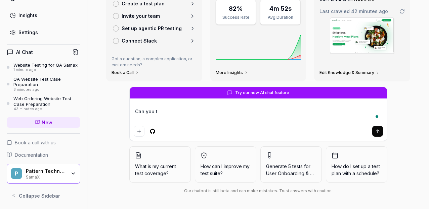
type textarea "*"
type textarea "Can you tes"
type textarea "*"
type textarea "Can you test"
type textarea "*"
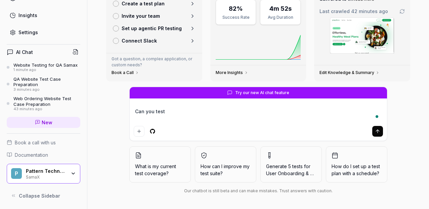
type textarea "Can you test"
type textarea "*"
type textarea "Can you test https://qa.samax.elegsys.com/"
type textarea "*"
type textarea "Can you test https://qa.samax.elegsys.com/?"
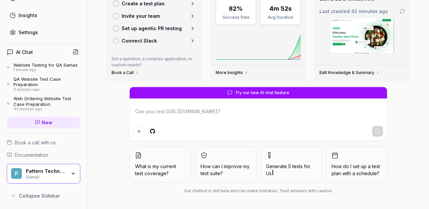
type textarea "*"
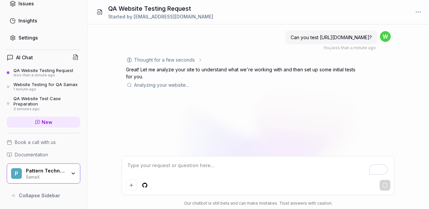
click at [145, 187] on html "w Dashboard Test Cases Test Plans Results Issues Insights Settings AI Chat QA W…" at bounding box center [214, 104] width 429 height 209
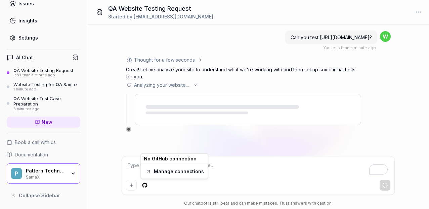
click at [224, 172] on html "w Dashboard Test Cases Test Plans Results Issues Insights Settings AI Chat QA W…" at bounding box center [214, 104] width 429 height 209
click at [200, 165] on textarea "To enrich screen reader interactions, please activate Accessibility in Grammarl…" at bounding box center [258, 169] width 265 height 17
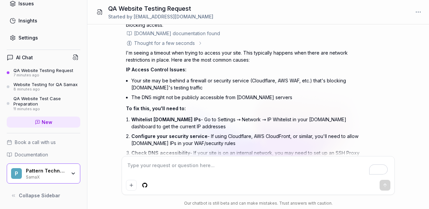
scroll to position [128, 0]
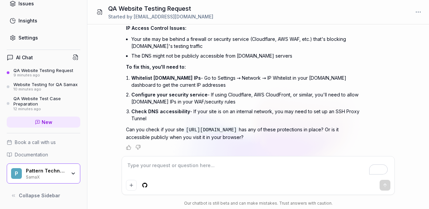
type textarea "*"
type textarea "C"
type textarea "*"
type textarea "Can"
type textarea "*"
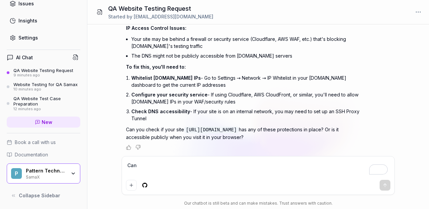
type textarea "Can"
type textarea "*"
type textarea "Can y"
type textarea "*"
type textarea "Can yo"
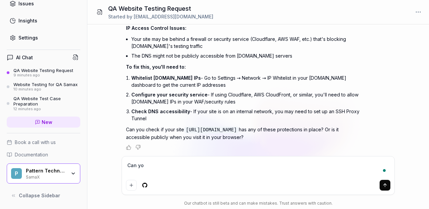
type textarea "*"
type textarea "Can you"
type textarea "*"
type textarea "Can you"
type textarea "*"
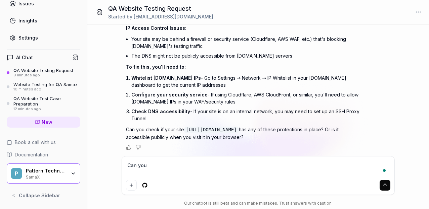
type textarea "Can you t"
type textarea "*"
type textarea "Can you tr"
type textarea "*"
type textarea "Can you try"
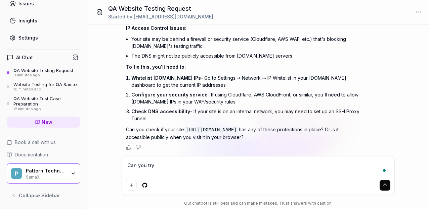
type textarea "*"
type textarea "Can you try a"
type textarea "*"
type textarea "Can you try ag"
type textarea "*"
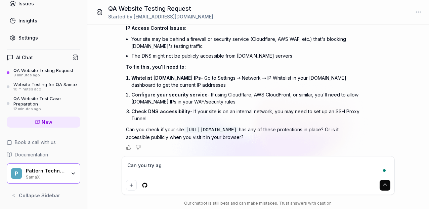
type textarea "Can you try aga"
type textarea "*"
type textarea "Can you try agai"
type textarea "*"
type textarea "Can you try again"
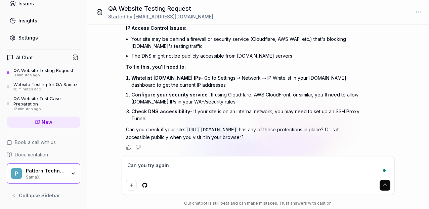
type textarea "*"
type textarea "Can you try again?"
type textarea "*"
type textarea "Can you try again?"
type textarea "*"
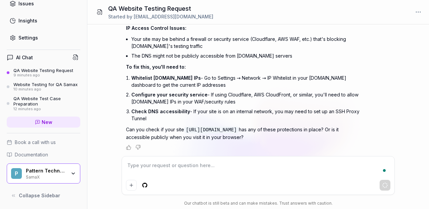
scroll to position [155, 0]
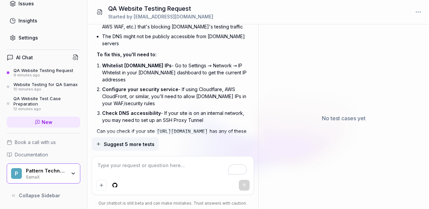
type textarea "*"
